Goal: Use online tool/utility: Utilize a website feature to perform a specific function

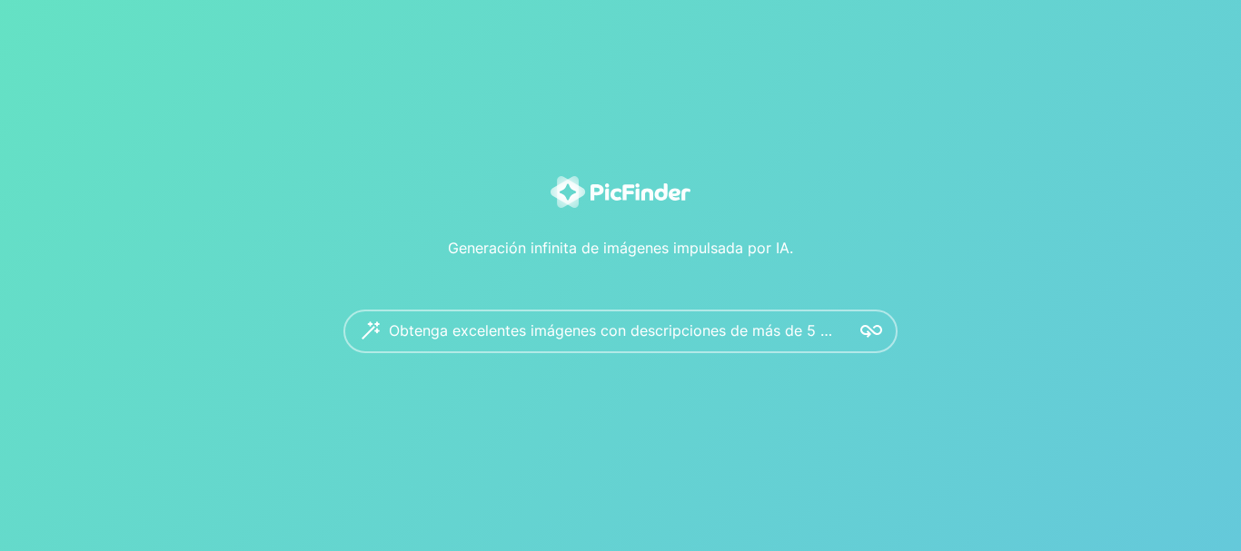
click at [827, 330] on div "Obtenga excelentes imágenes con descripciones de más de 5 palabras." at bounding box center [620, 332] width 554 height 44
click at [877, 336] on img at bounding box center [871, 332] width 22 height 22
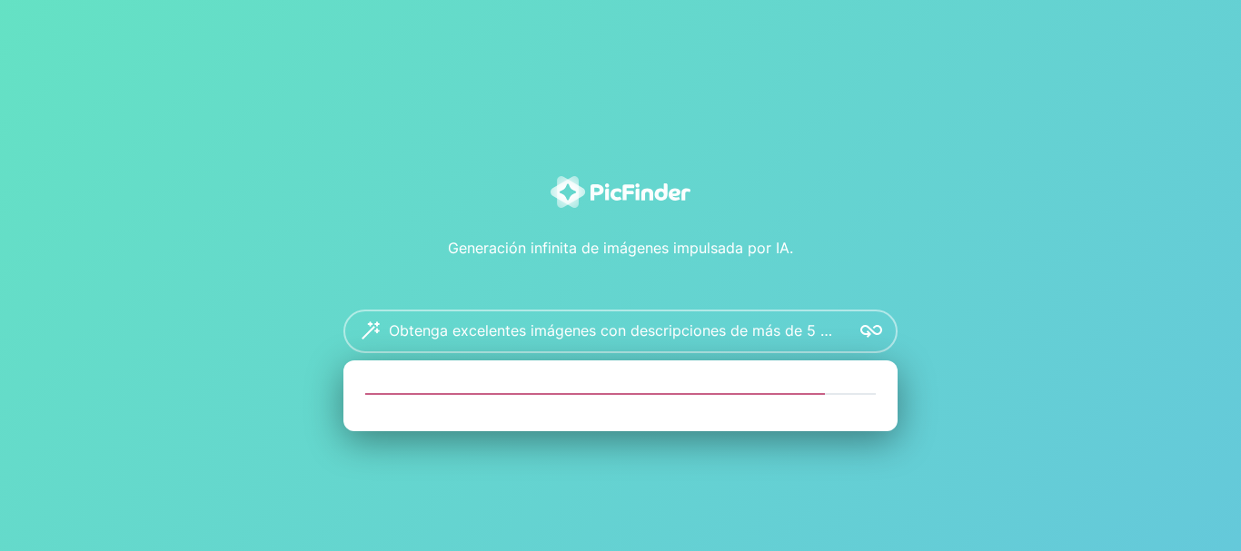
click at [379, 332] on div "Obtenga excelentes imágenes con descripciones de más de 5 palabras." at bounding box center [620, 332] width 554 height 44
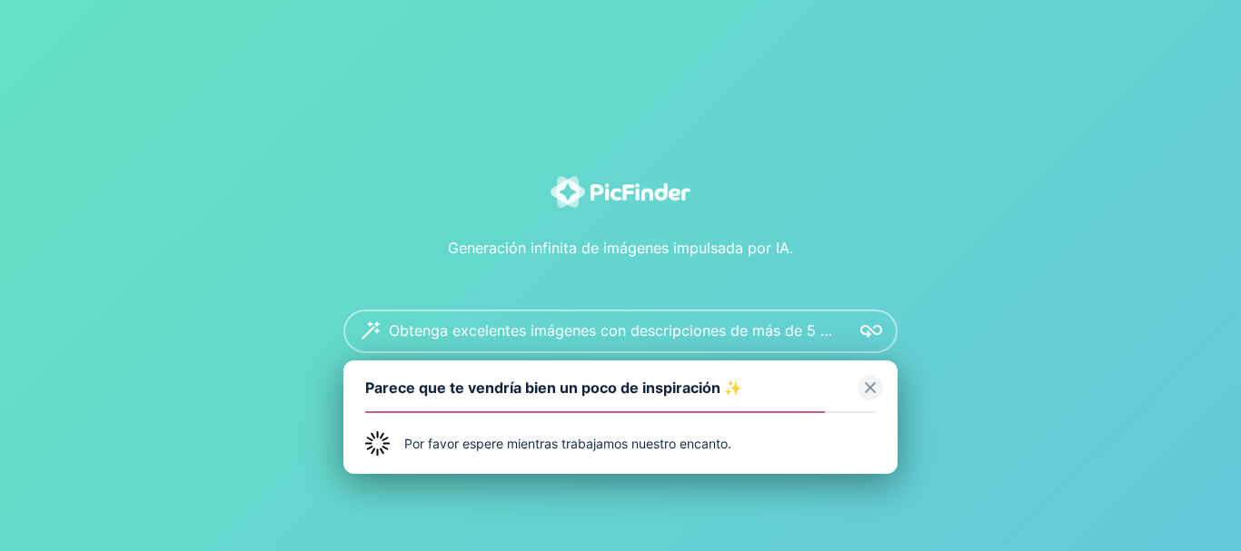
click at [867, 396] on img at bounding box center [869, 387] width 25 height 25
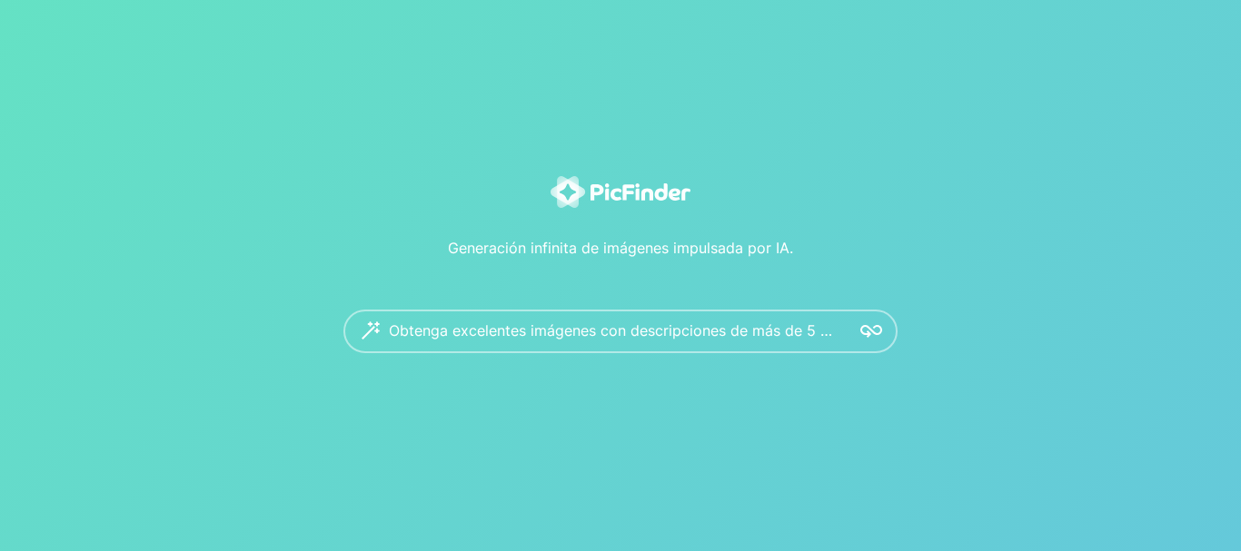
click at [877, 341] on img at bounding box center [871, 332] width 22 height 22
click at [879, 327] on img at bounding box center [871, 332] width 22 height 22
click at [668, 194] on img at bounding box center [619, 192] width 139 height 32
